Goal: Information Seeking & Learning: Get advice/opinions

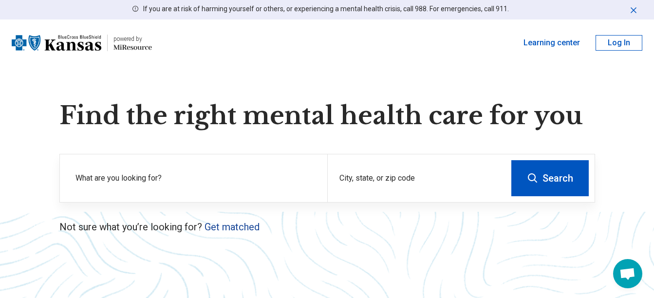
click at [236, 223] on link "Get matched" at bounding box center [232, 227] width 55 height 12
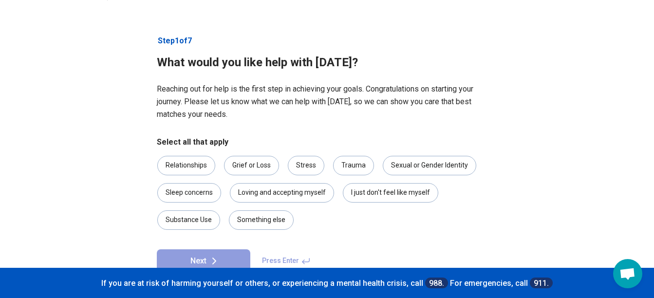
scroll to position [49, 0]
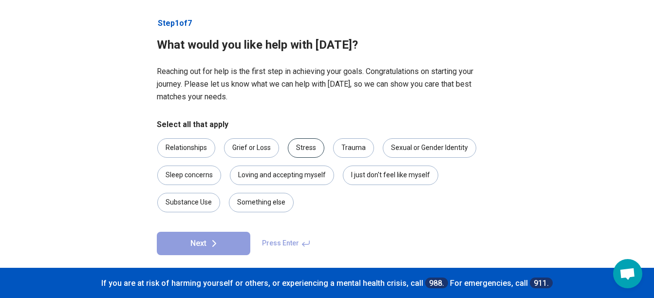
click at [304, 150] on div "Stress" at bounding box center [306, 147] width 37 height 19
click at [228, 243] on button "Next" at bounding box center [204, 243] width 94 height 23
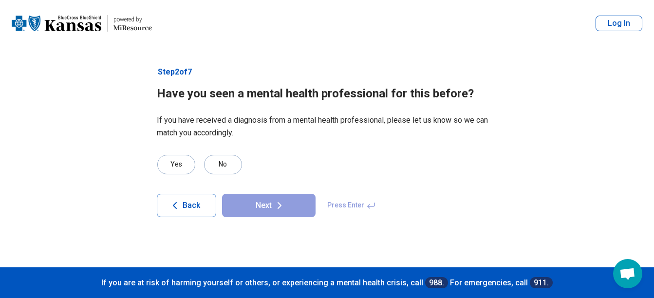
scroll to position [0, 0]
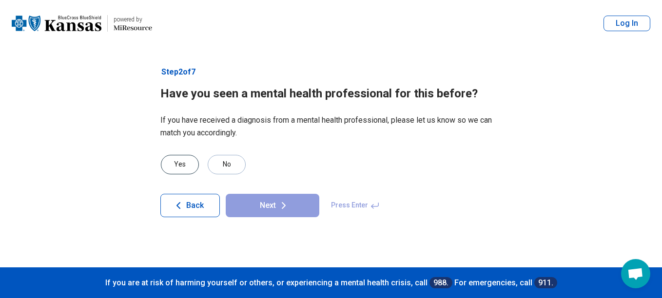
click at [185, 162] on div "Yes" at bounding box center [180, 164] width 38 height 19
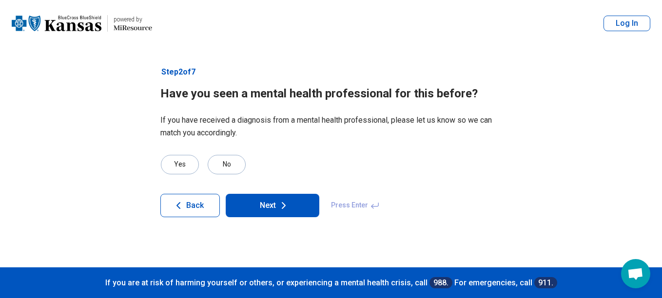
click at [264, 210] on button "Next" at bounding box center [273, 205] width 94 height 23
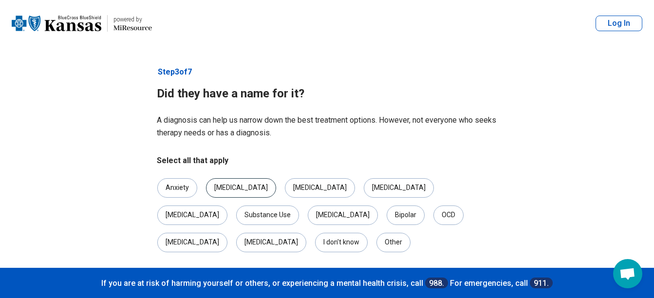
click at [237, 187] on div "[MEDICAL_DATA]" at bounding box center [241, 187] width 70 height 19
click at [387, 210] on div "Bipolar" at bounding box center [406, 215] width 38 height 19
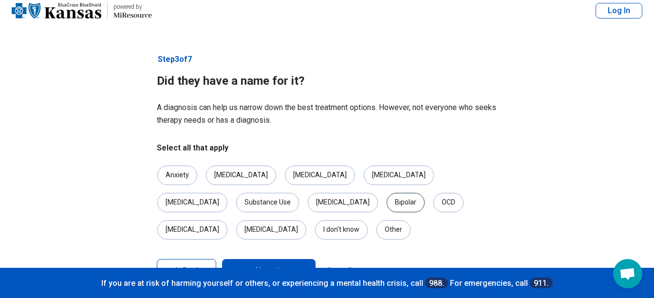
scroll to position [19, 0]
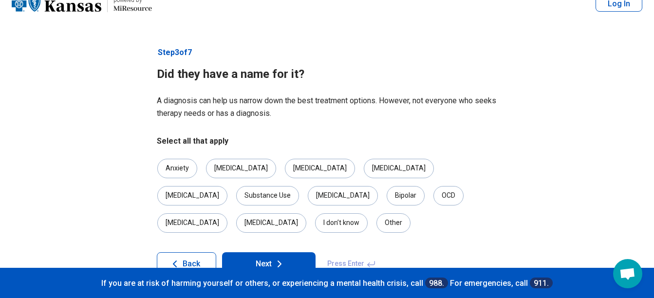
click at [244, 252] on button "Next" at bounding box center [269, 263] width 94 height 23
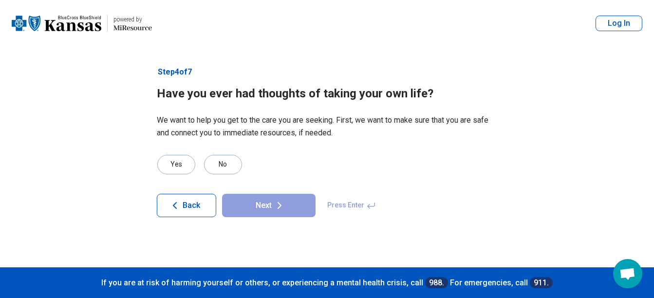
scroll to position [0, 0]
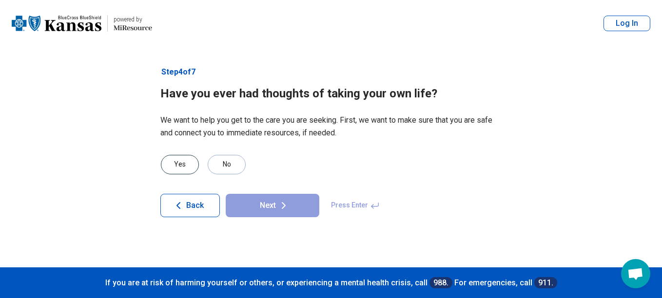
click at [175, 169] on div "Yes" at bounding box center [180, 164] width 38 height 19
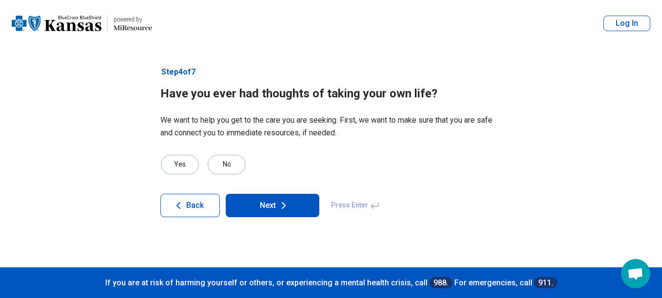
click at [255, 202] on button "Next" at bounding box center [273, 205] width 94 height 23
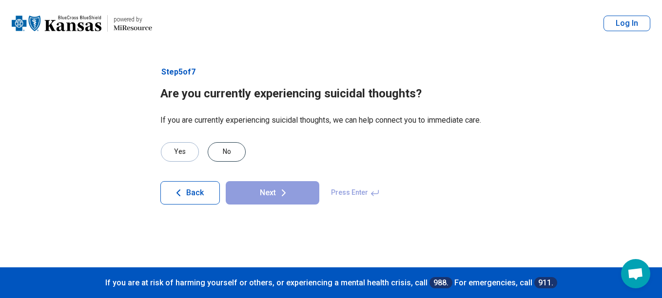
click at [234, 149] on div "No" at bounding box center [227, 151] width 38 height 19
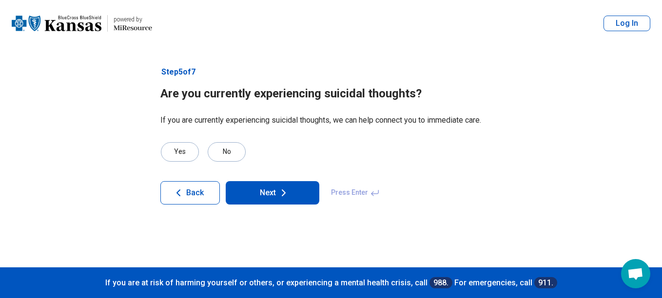
click at [262, 193] on button "Next" at bounding box center [273, 192] width 94 height 23
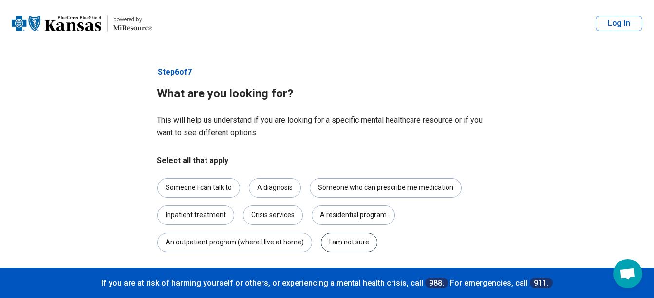
click at [341, 243] on div "I am not sure" at bounding box center [349, 242] width 57 height 19
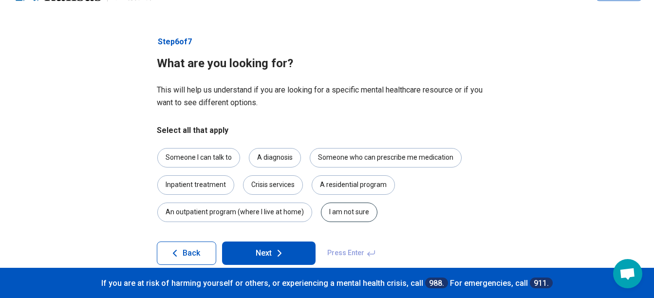
scroll to position [47, 0]
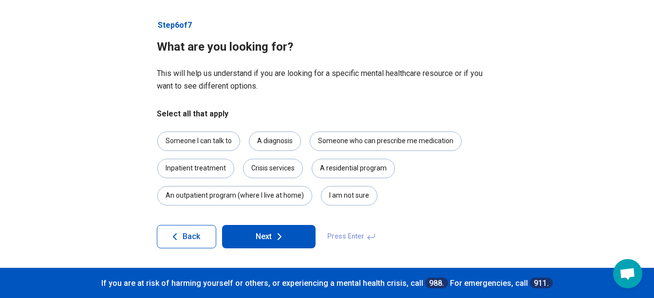
click at [278, 240] on icon at bounding box center [279, 237] width 3 height 6
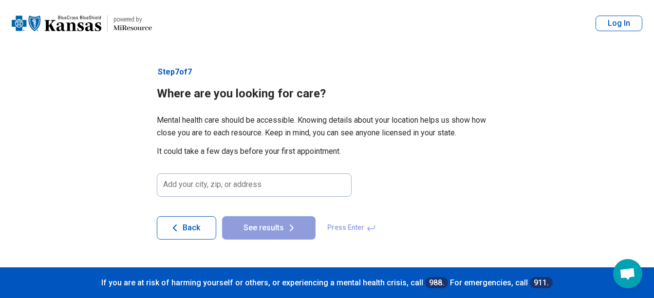
scroll to position [0, 0]
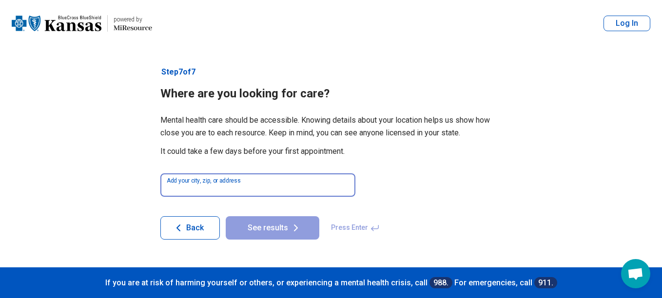
click at [286, 185] on input at bounding box center [257, 184] width 195 height 23
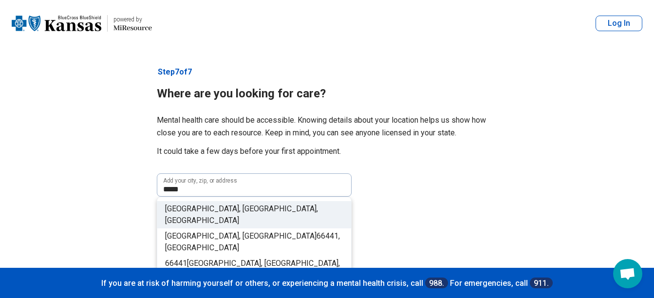
click at [251, 212] on li "[GEOGRAPHIC_DATA], [GEOGRAPHIC_DATA], [GEOGRAPHIC_DATA]" at bounding box center [254, 214] width 194 height 27
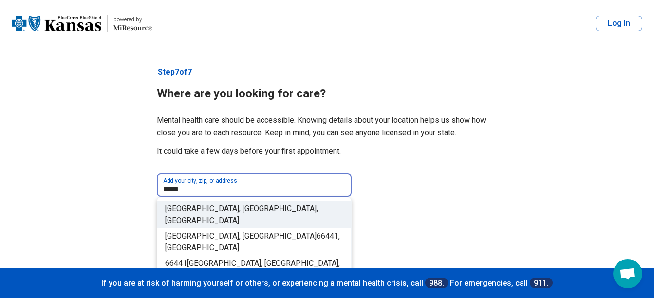
type input "**********"
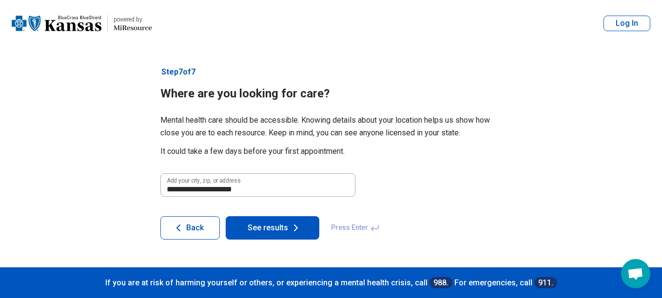
click at [254, 224] on button "See results" at bounding box center [273, 227] width 94 height 23
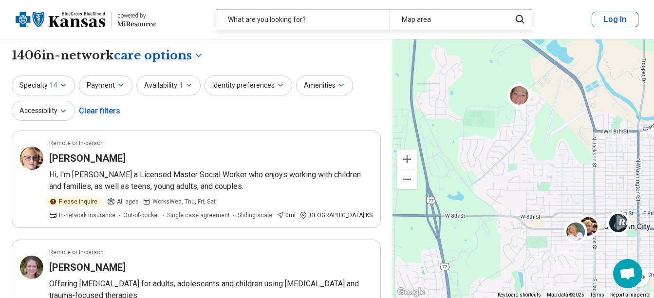
drag, startPoint x: 479, startPoint y: 119, endPoint x: 609, endPoint y: 249, distance: 184.3
click at [609, 249] on div "2 7 3" at bounding box center [524, 168] width 262 height 259
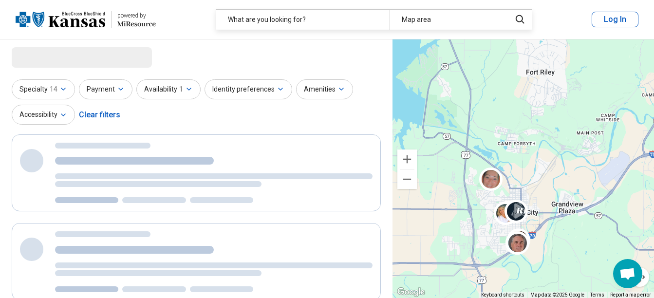
select select "***"
